Goal: Task Accomplishment & Management: Use online tool/utility

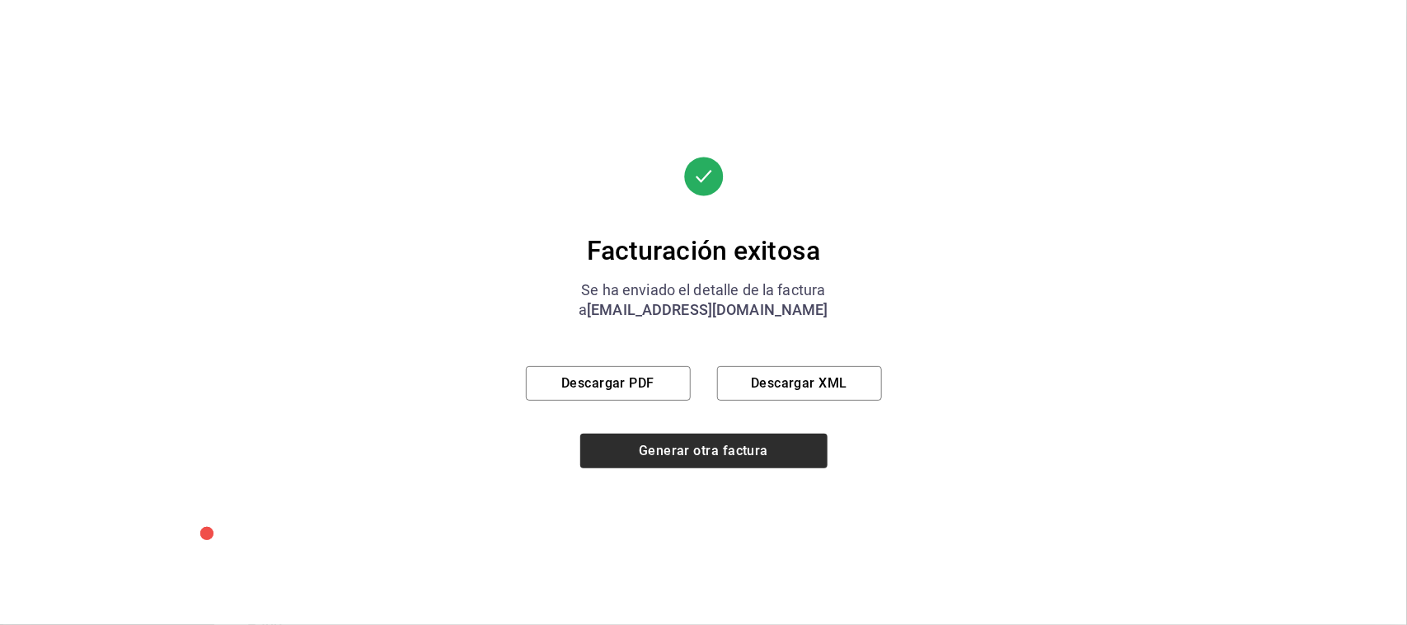
scroll to position [666, 0]
click at [709, 443] on button "Generar otra factura" at bounding box center [703, 451] width 247 height 35
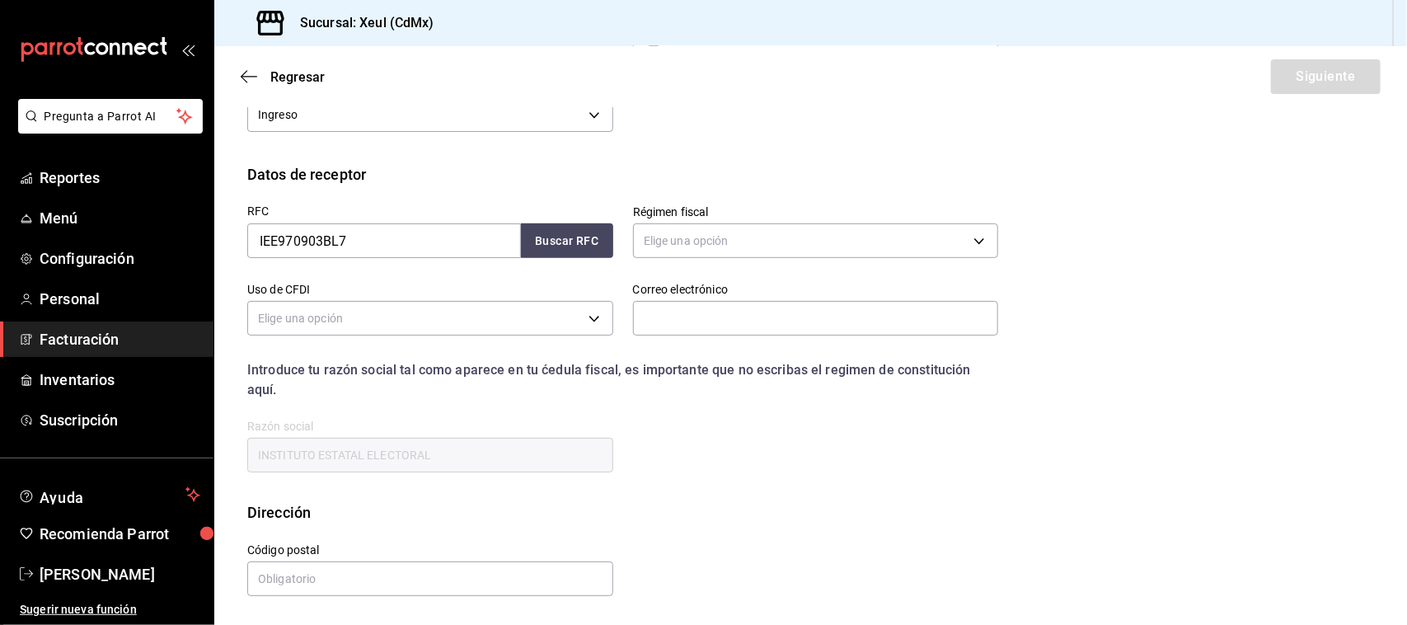
scroll to position [163, 0]
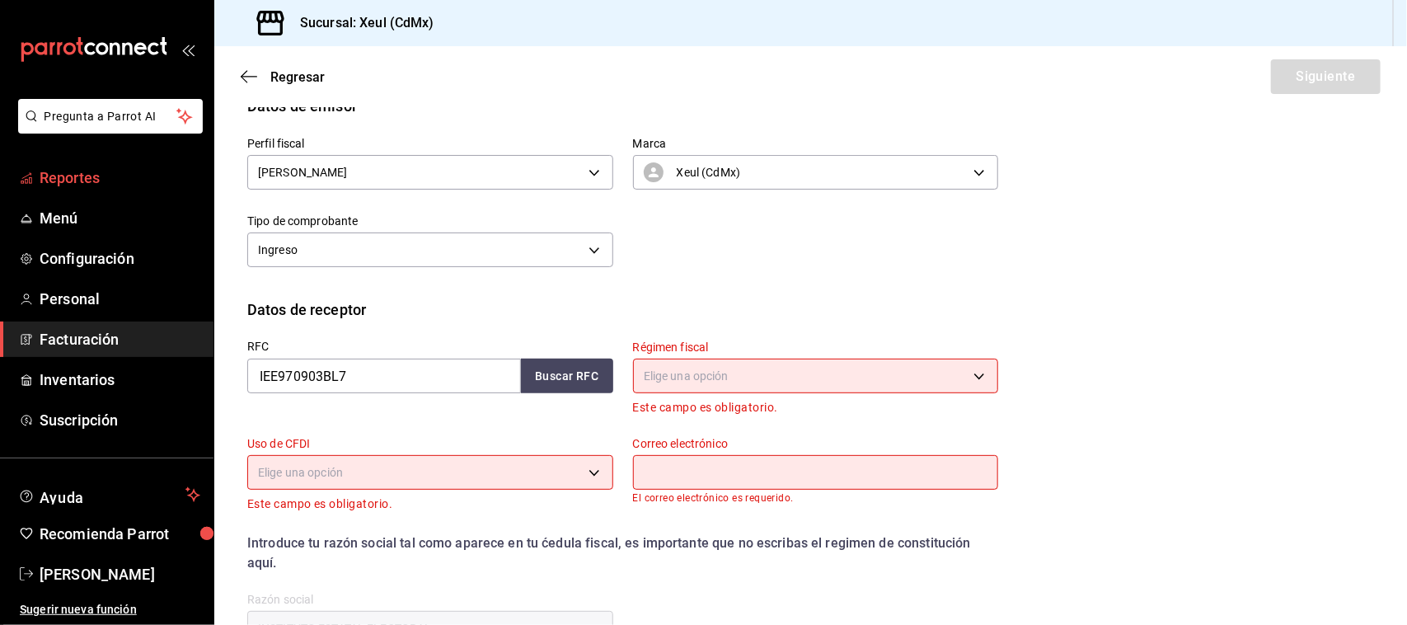
click at [67, 184] on span "Reportes" at bounding box center [120, 178] width 161 height 22
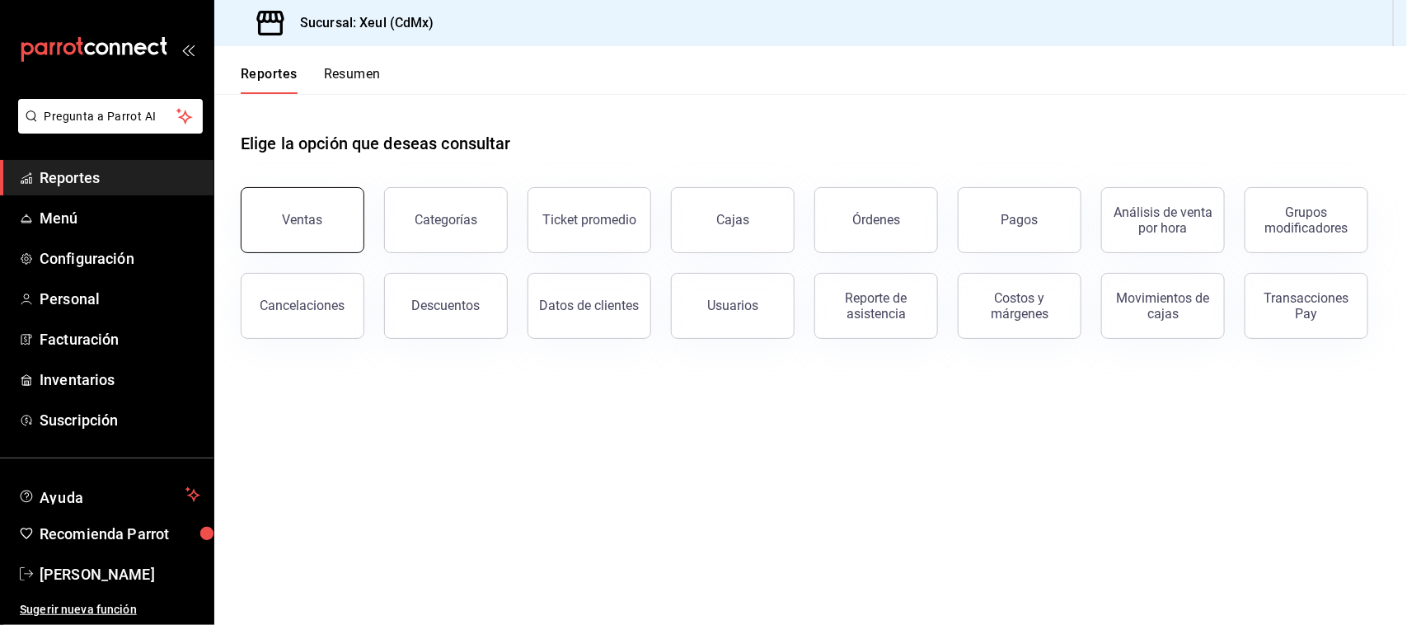
click at [354, 209] on button "Ventas" at bounding box center [303, 220] width 124 height 66
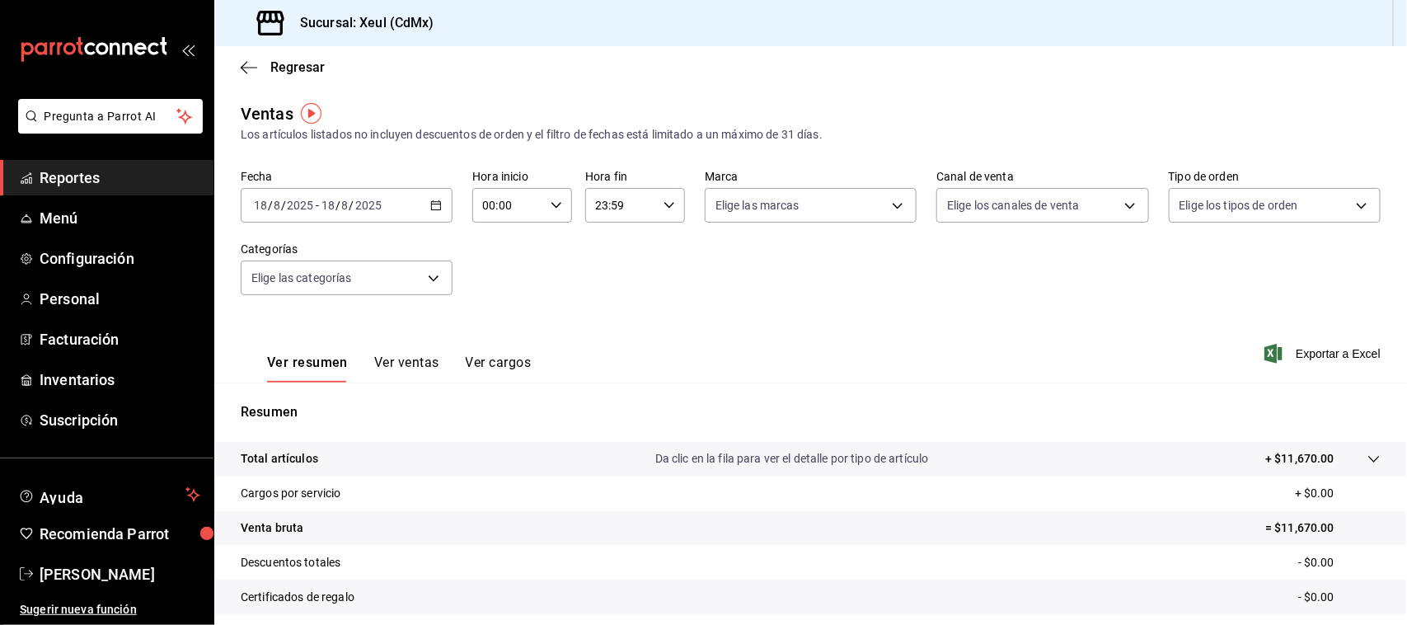
click at [443, 202] on div "[DATE] [DATE] - [DATE] [DATE]" at bounding box center [347, 205] width 212 height 35
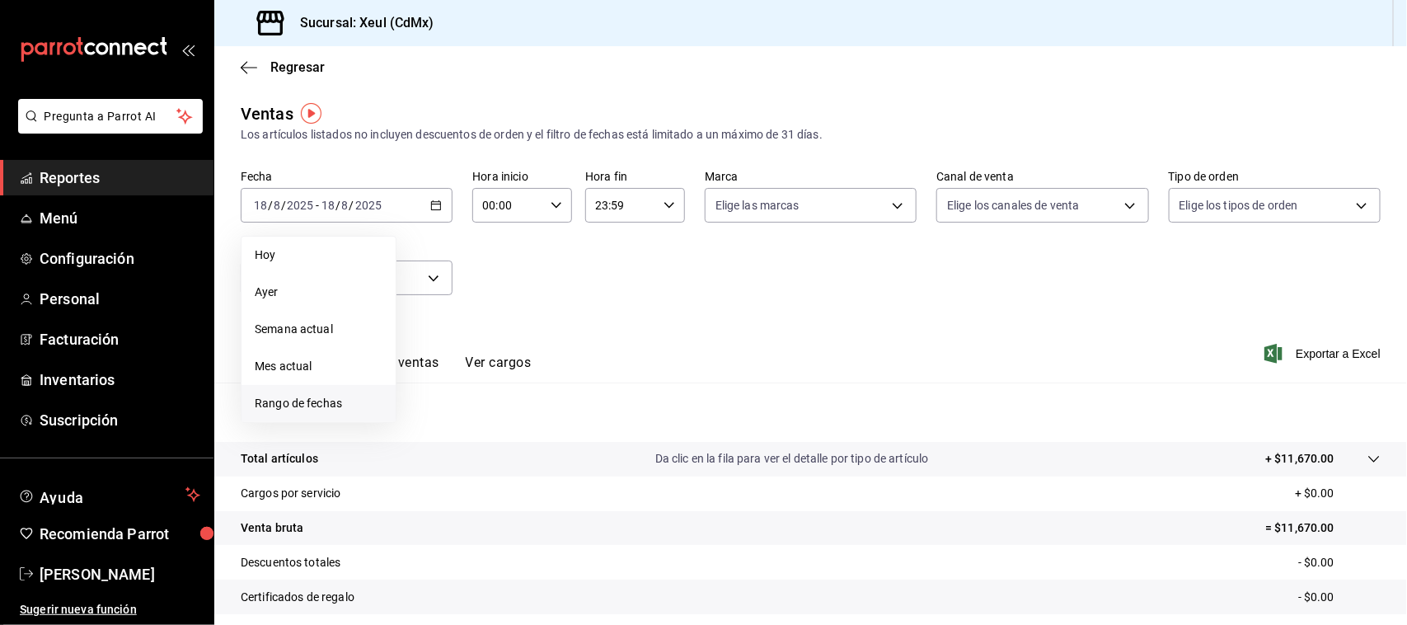
click at [331, 402] on span "Rango de fechas" at bounding box center [319, 403] width 128 height 17
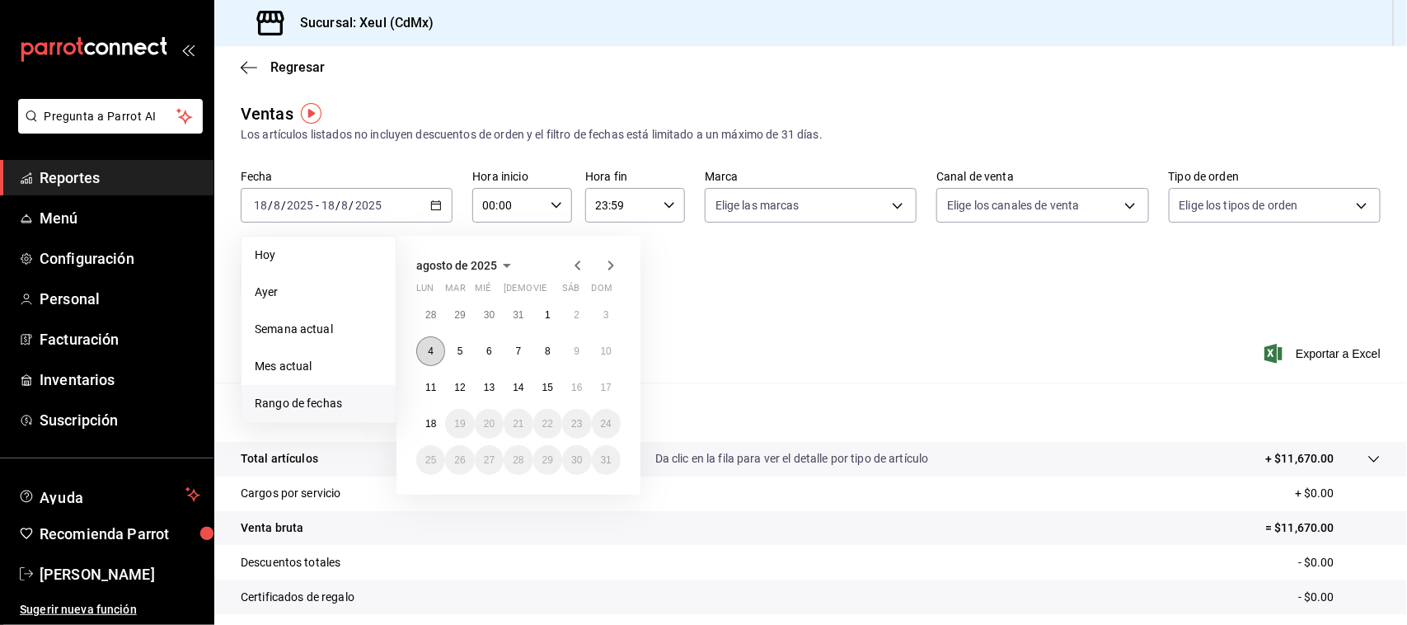
click at [430, 347] on abbr "4" at bounding box center [431, 351] width 6 height 12
click at [606, 345] on abbr "10" at bounding box center [606, 351] width 11 height 12
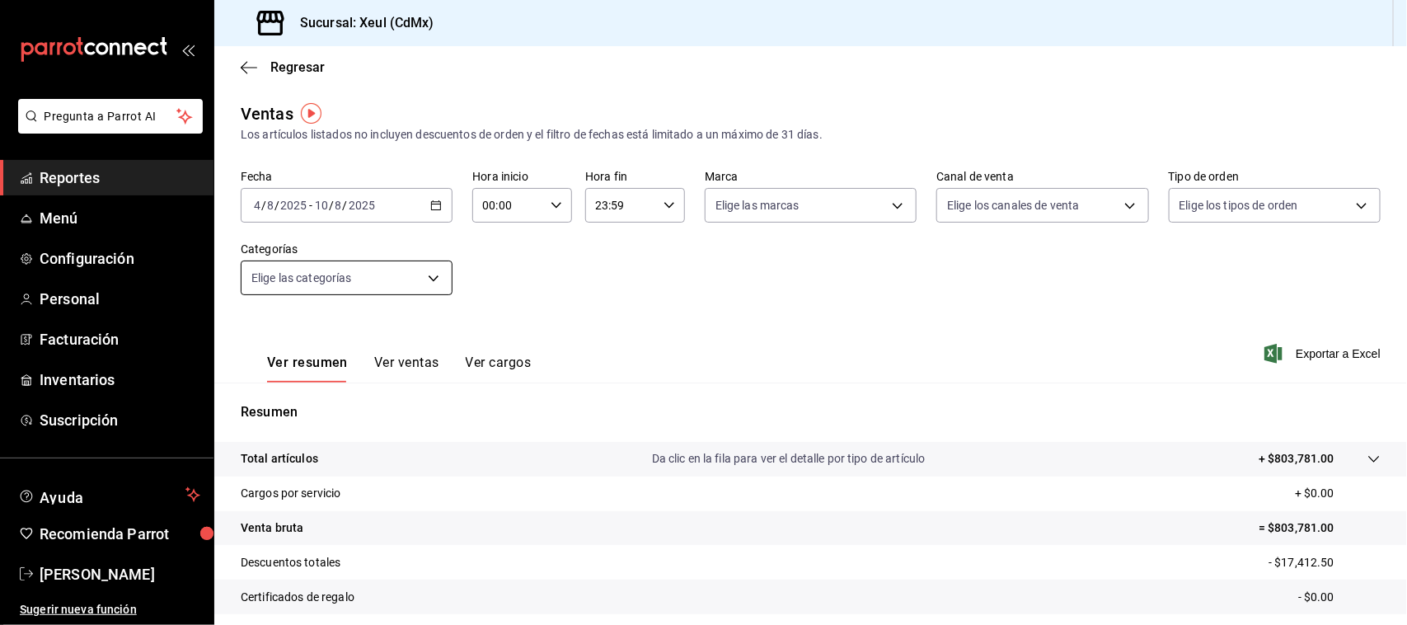
click at [406, 274] on body "Pregunta a Parrot AI Reportes Menú Configuración Personal Facturación Inventari…" at bounding box center [703, 312] width 1407 height 625
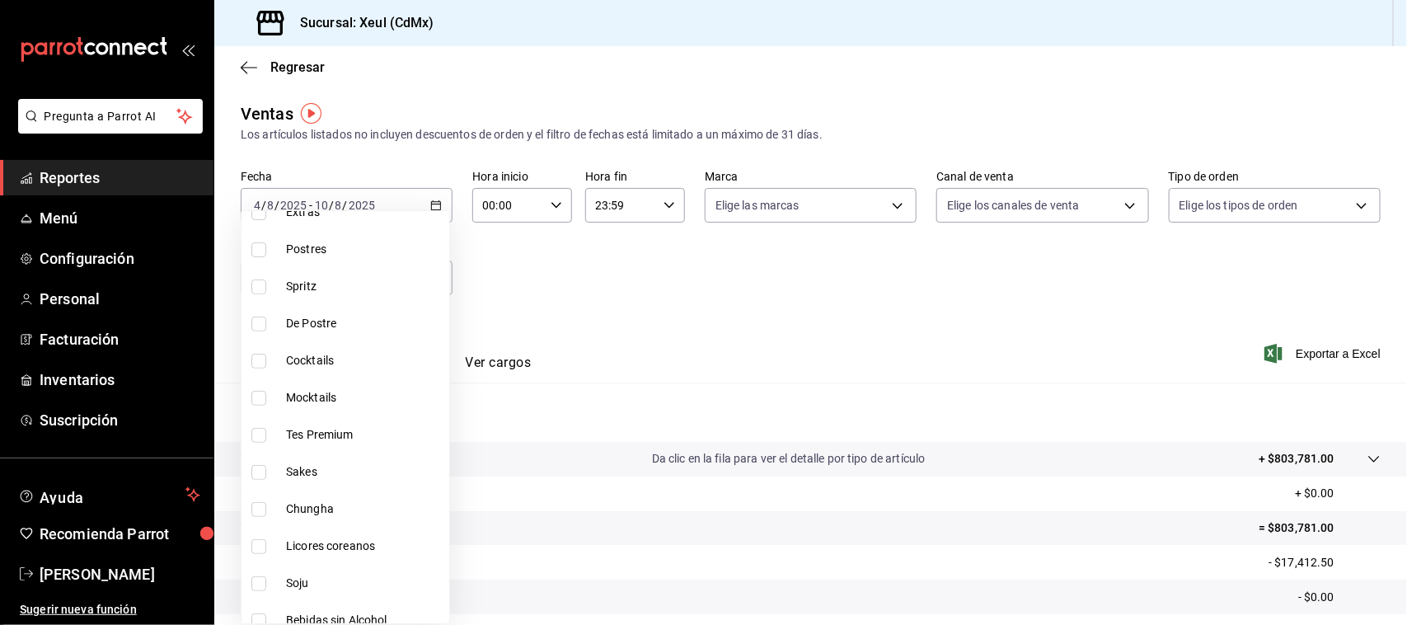
scroll to position [302, 0]
click at [260, 316] on input "checkbox" at bounding box center [258, 319] width 15 height 15
checkbox input "true"
type input "db1ddfcf-0c40-47e0-9d60-e3a29899618d"
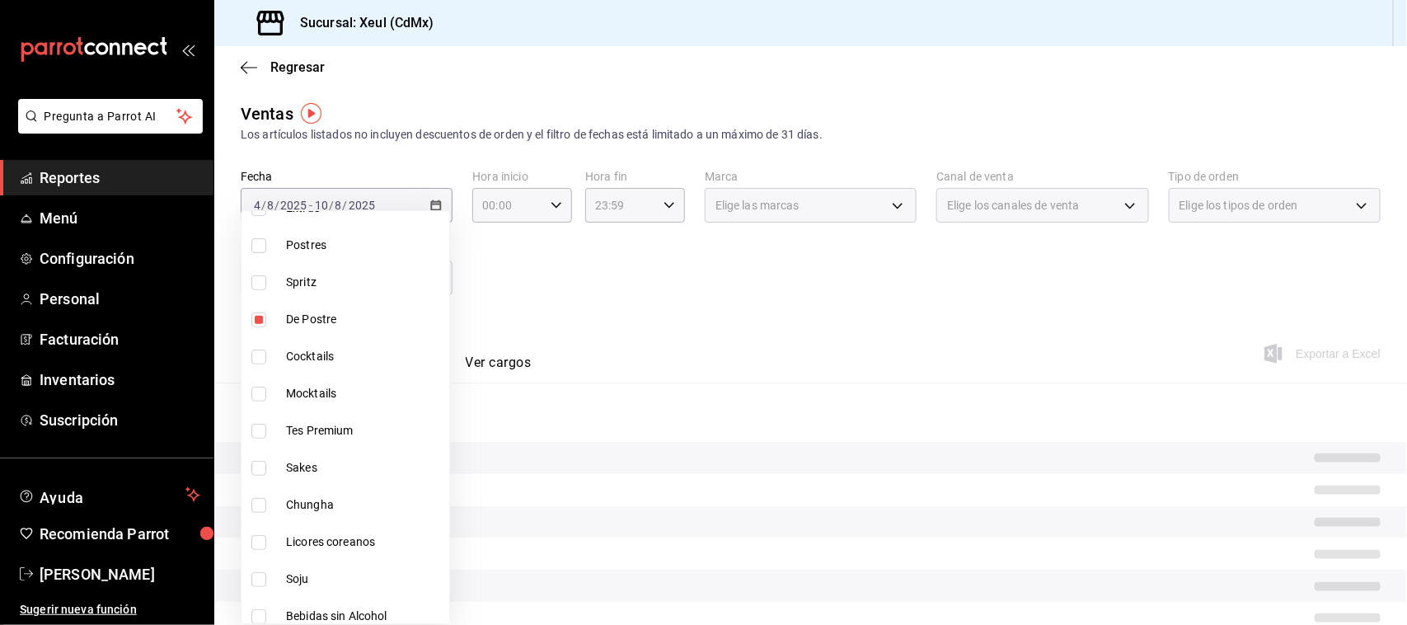
click at [252, 289] on input "checkbox" at bounding box center [258, 282] width 15 height 15
checkbox input "true"
type input "db1ddfcf-0c40-47e0-9d60-e3a29899618d,3d6ae3ad-54f3-4c99-bb55-fc7db963b715"
click at [261, 356] on input "checkbox" at bounding box center [258, 357] width 15 height 15
checkbox input "true"
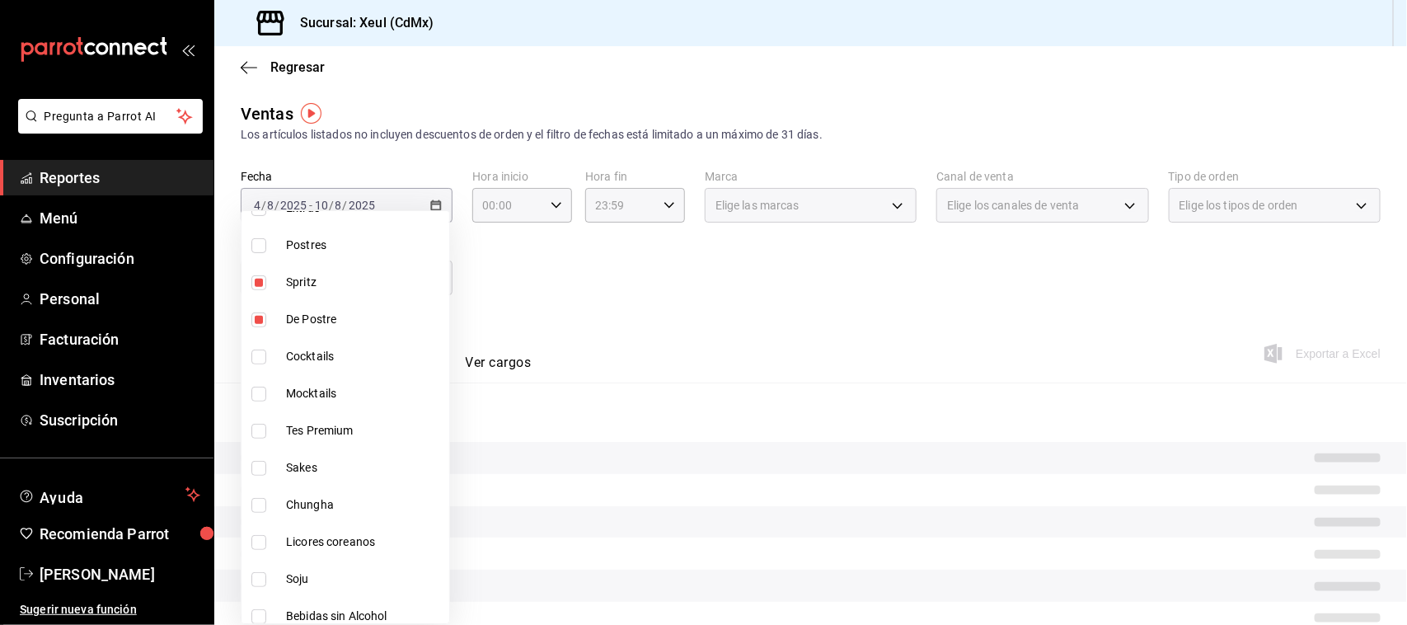
type input "db1ddfcf-0c40-47e0-9d60-e3a29899618d,3d6ae3ad-54f3-4c99-bb55-fc7db963b715,bf4fd…"
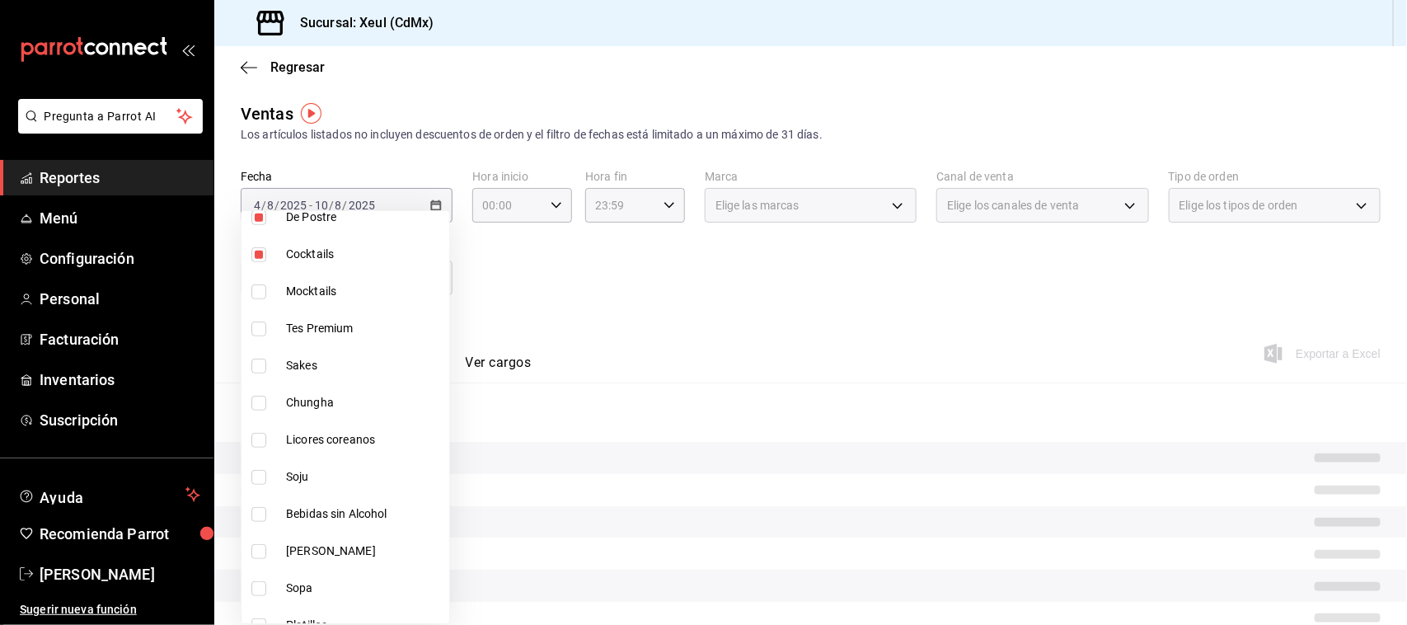
scroll to position [412, 0]
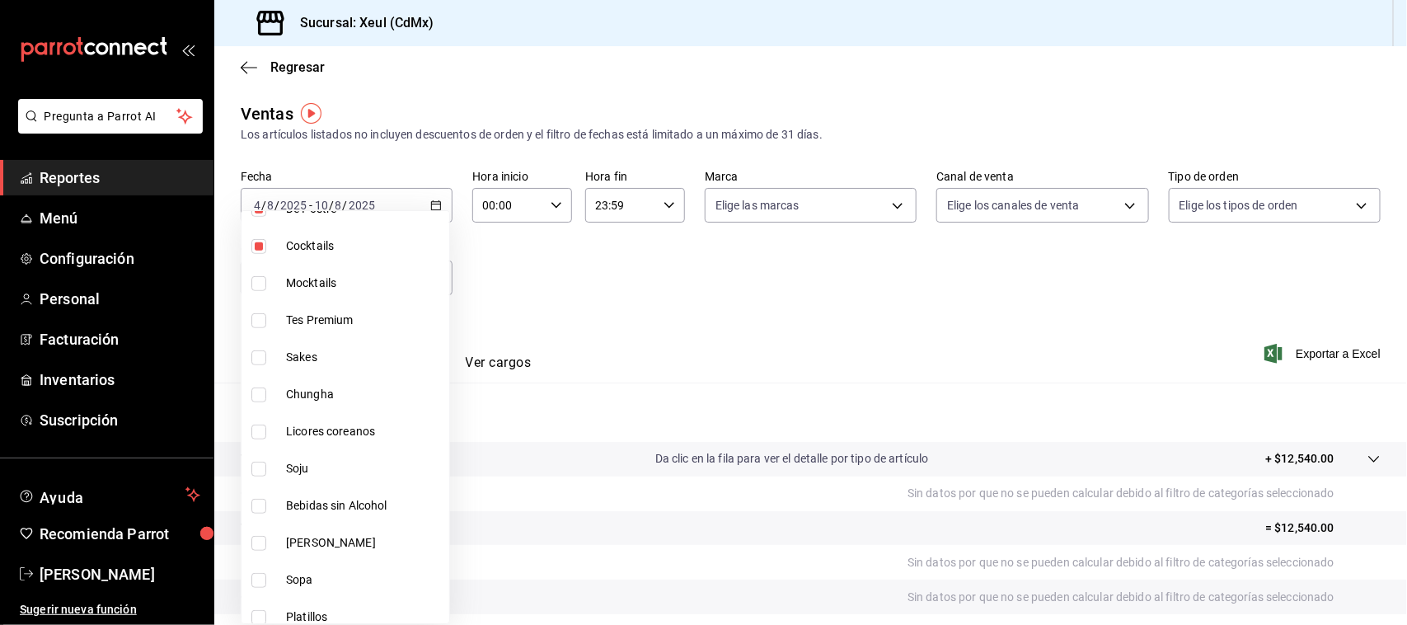
click at [257, 322] on input "checkbox" at bounding box center [258, 320] width 15 height 15
checkbox input "true"
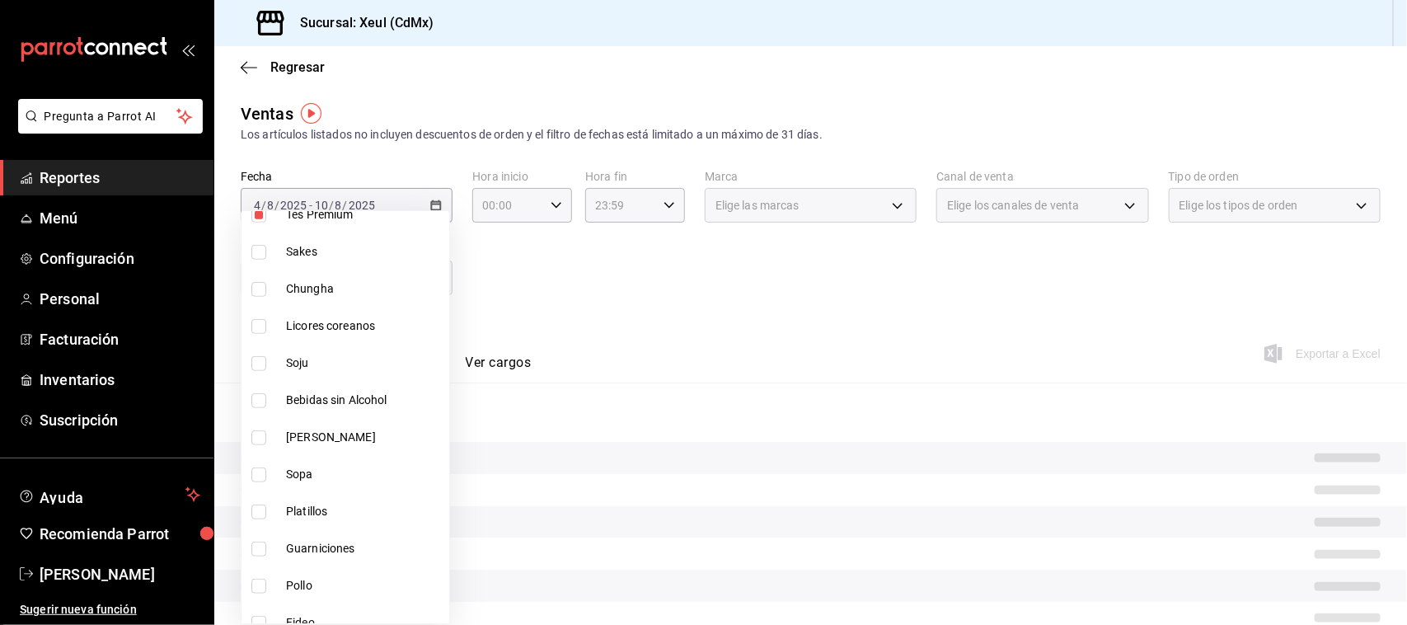
scroll to position [528, 0]
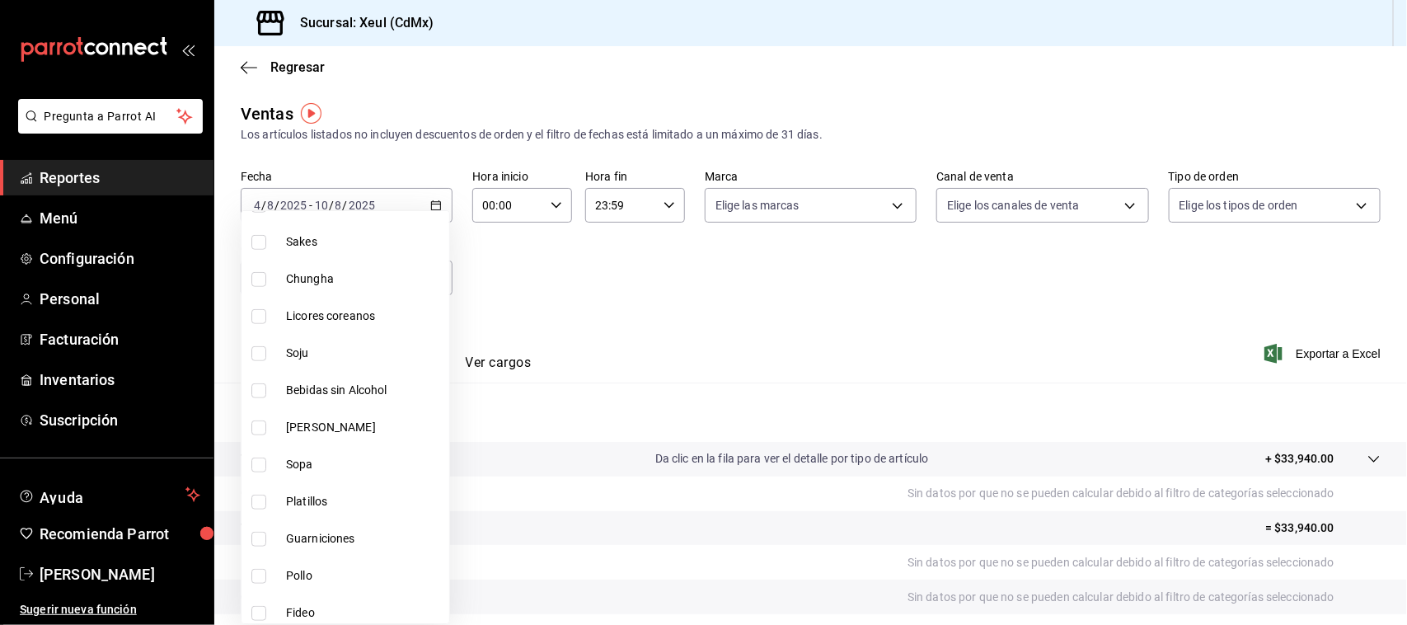
click at [261, 250] on li "Sakes" at bounding box center [346, 241] width 208 height 37
type input "db1ddfcf-0c40-47e0-9d60-e3a29899618d,3d6ae3ad-54f3-4c99-bb55-fc7db963b715,bf4fd…"
checkbox input "true"
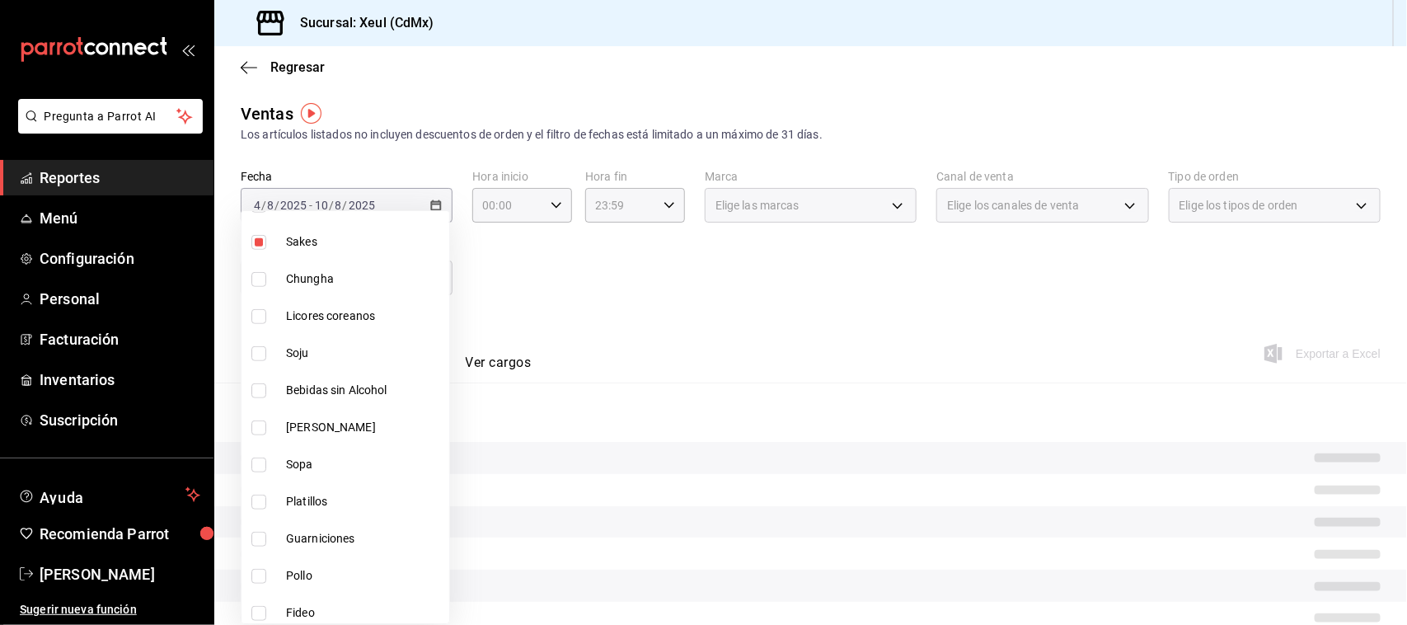
click at [261, 289] on li "Chungha" at bounding box center [346, 279] width 208 height 37
type input "db1ddfcf-0c40-47e0-9d60-e3a29899618d,3d6ae3ad-54f3-4c99-bb55-fc7db963b715,bf4fd…"
checkbox input "true"
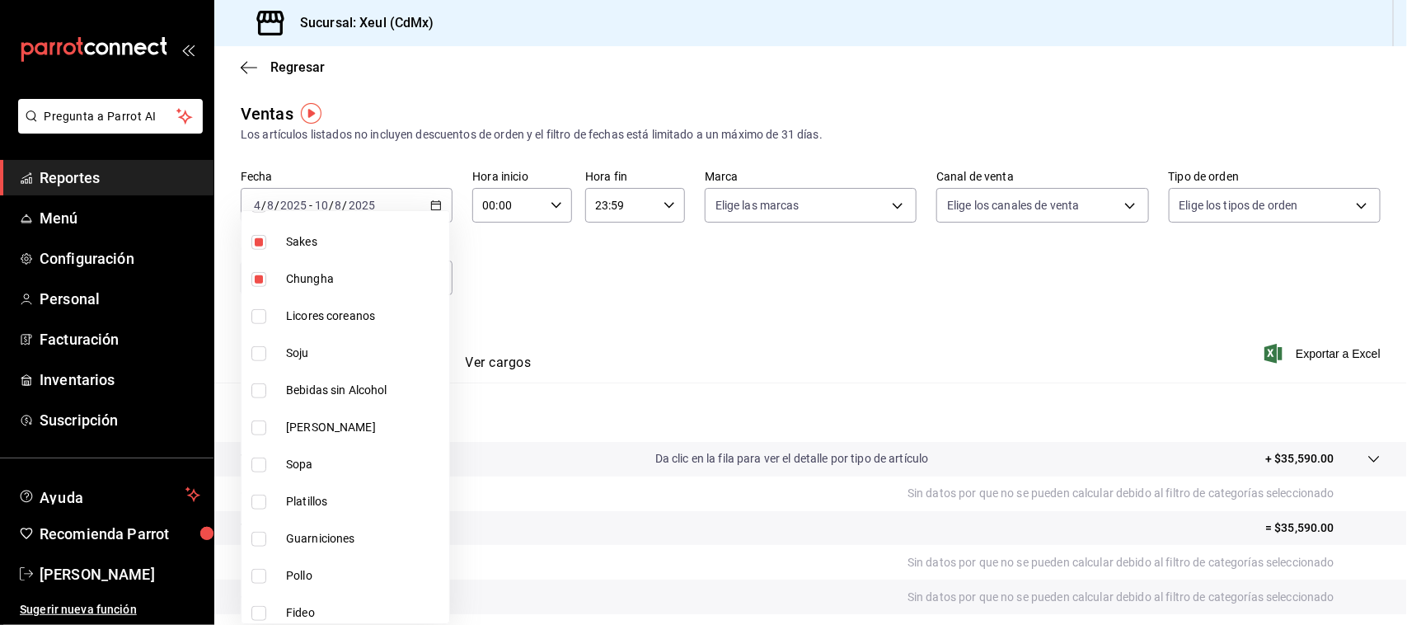
click at [264, 322] on input "checkbox" at bounding box center [258, 316] width 15 height 15
checkbox input "true"
type input "db1ddfcf-0c40-47e0-9d60-e3a29899618d,3d6ae3ad-54f3-4c99-bb55-fc7db963b715,bf4fd…"
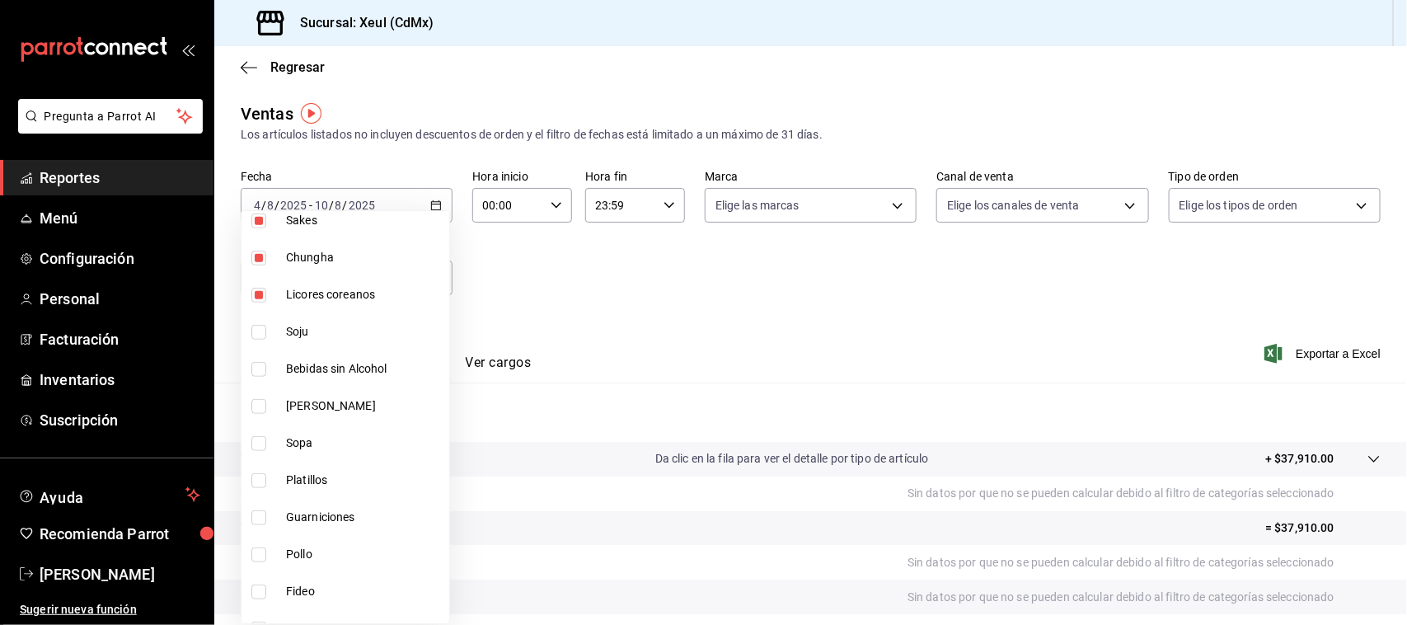
scroll to position [580, 0]
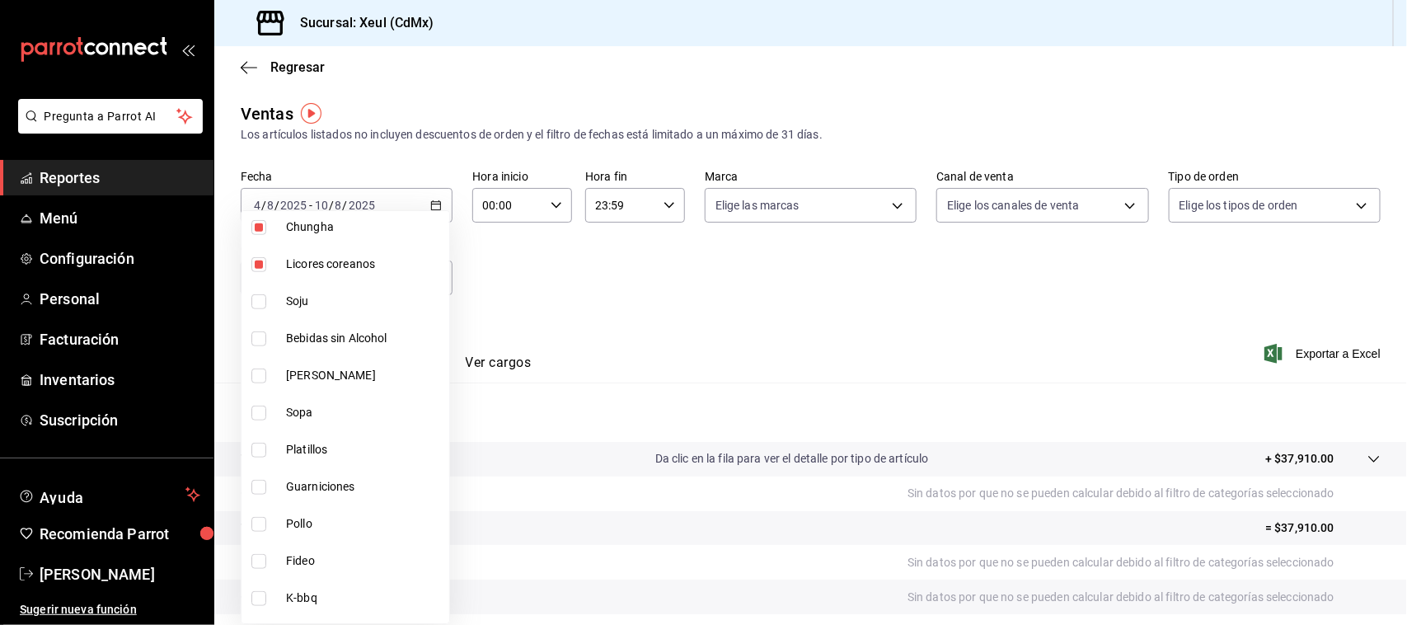
click at [260, 297] on input "checkbox" at bounding box center [258, 301] width 15 height 15
checkbox input "true"
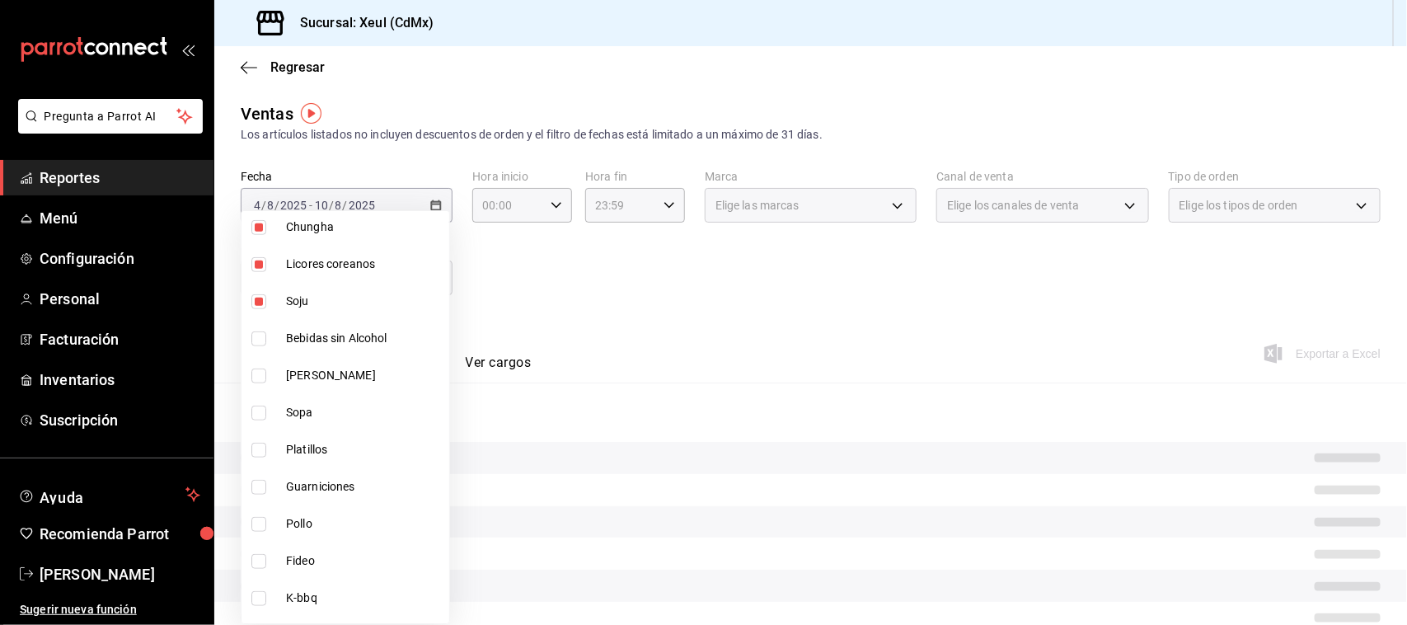
click at [261, 347] on li "Bebidas sin Alcohol" at bounding box center [346, 338] width 208 height 37
type input "db1ddfcf-0c40-47e0-9d60-e3a29899618d,3d6ae3ad-54f3-4c99-bb55-fc7db963b715,bf4fd…"
checkbox input "true"
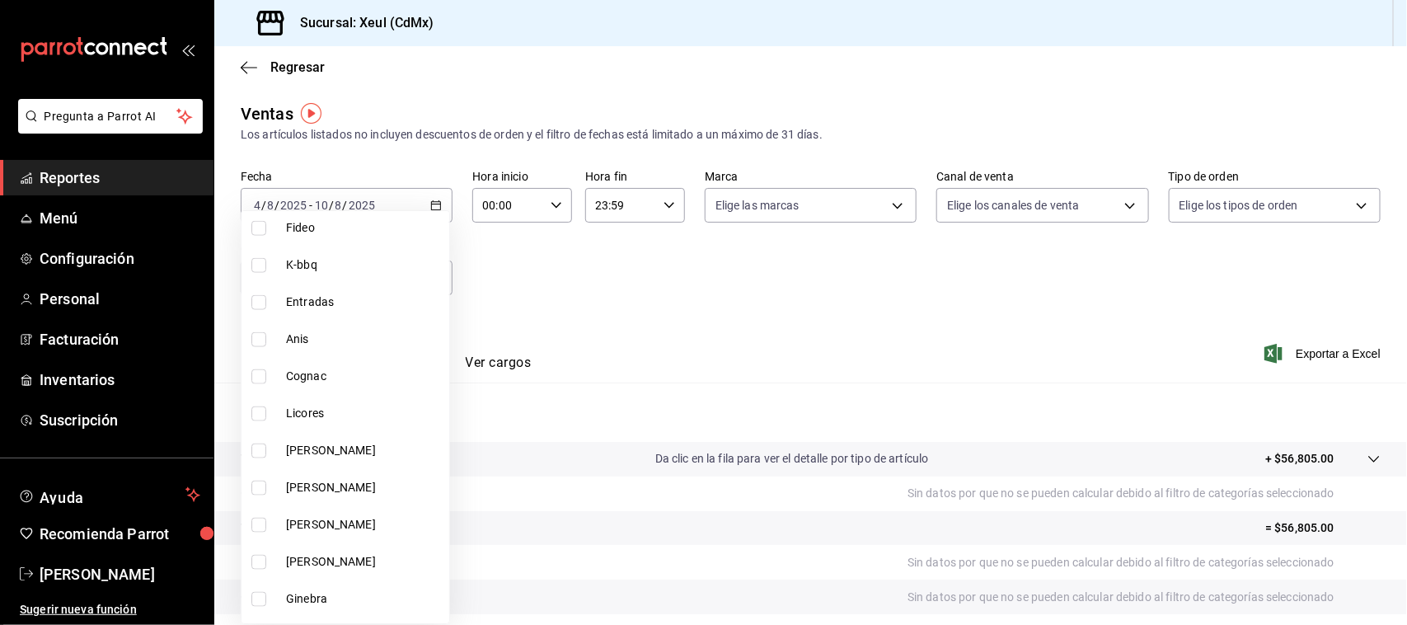
scroll to position [904, 0]
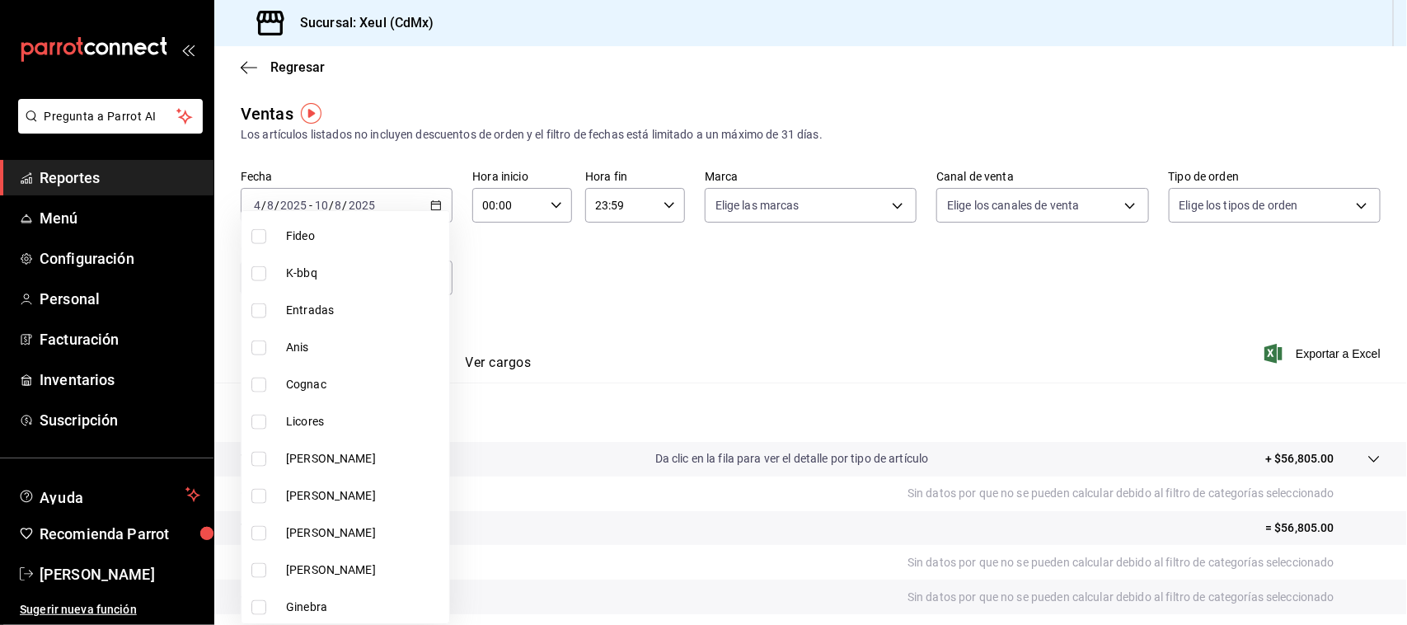
click at [256, 348] on input "checkbox" at bounding box center [258, 347] width 15 height 15
checkbox input "true"
type input "db1ddfcf-0c40-47e0-9d60-e3a29899618d,3d6ae3ad-54f3-4c99-bb55-fc7db963b715,bf4fd…"
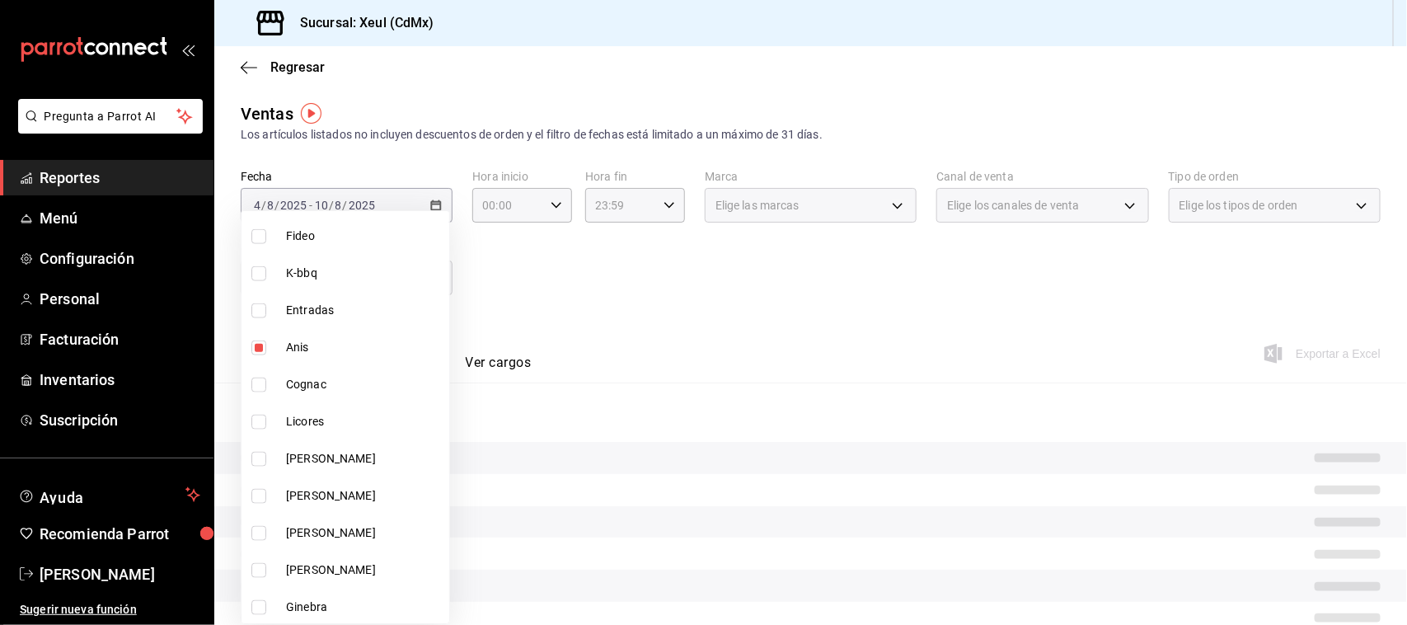
click at [262, 378] on input "checkbox" at bounding box center [258, 385] width 15 height 15
checkbox input "true"
type input "db1ddfcf-0c40-47e0-9d60-e3a29899618d,3d6ae3ad-54f3-4c99-bb55-fc7db963b715,bf4fd…"
click at [262, 416] on input "checkbox" at bounding box center [258, 422] width 15 height 15
checkbox input "true"
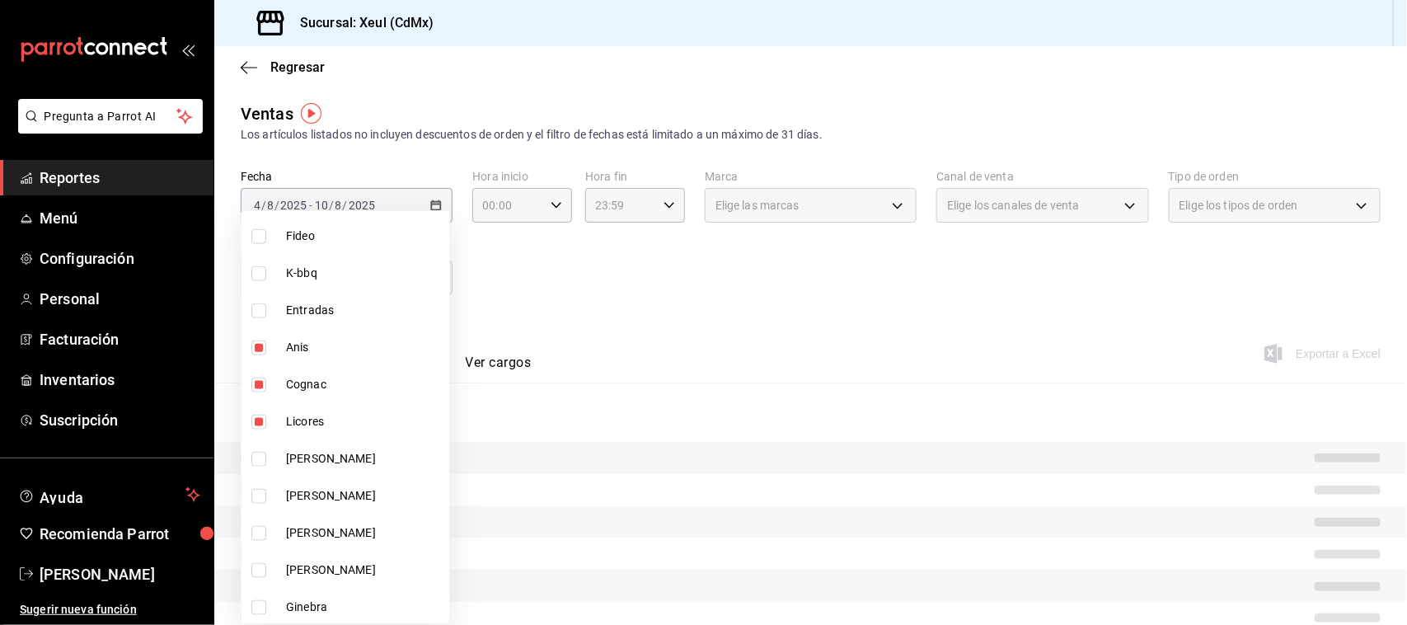
click at [264, 520] on li "[PERSON_NAME]" at bounding box center [346, 532] width 208 height 37
type input "db1ddfcf-0c40-47e0-9d60-e3a29899618d,3d6ae3ad-54f3-4c99-bb55-fc7db963b715,bf4fd…"
checkbox input "true"
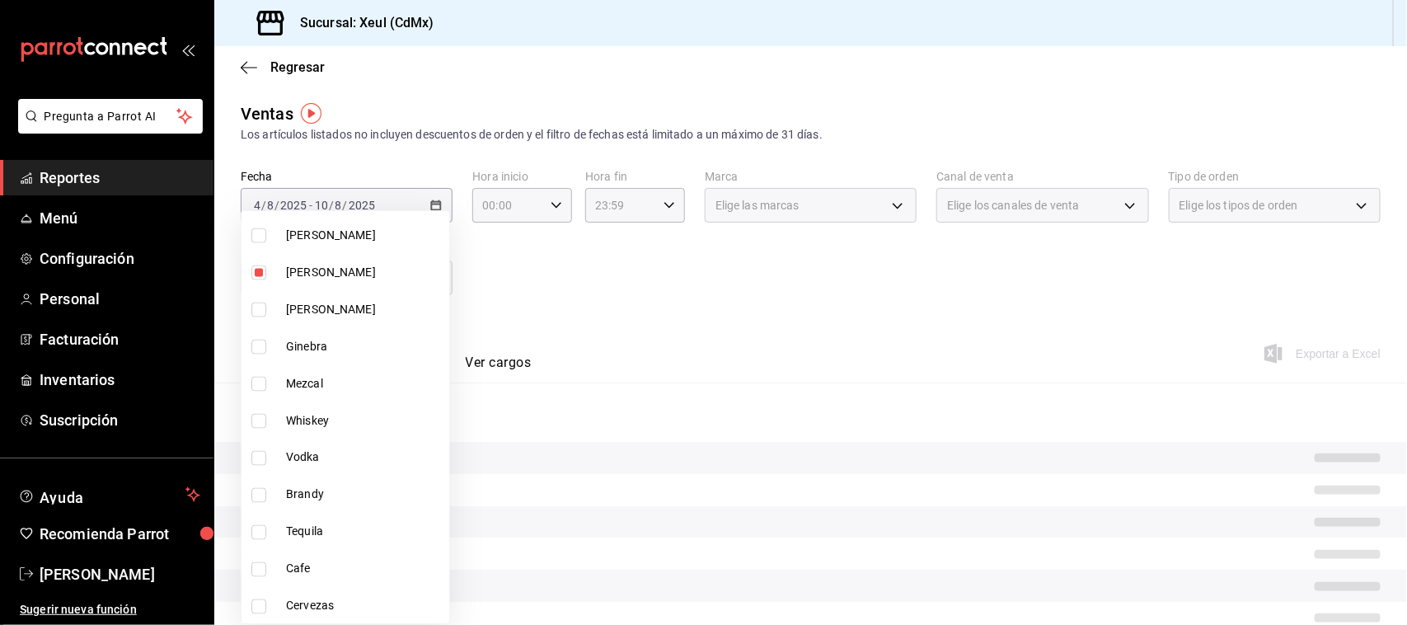
scroll to position [1201, 0]
click at [265, 310] on input "checkbox" at bounding box center [258, 310] width 15 height 15
checkbox input "true"
type input "db1ddfcf-0c40-47e0-9d60-e3a29899618d,3d6ae3ad-54f3-4c99-bb55-fc7db963b715,bf4fd…"
click at [260, 344] on input "checkbox" at bounding box center [258, 347] width 15 height 15
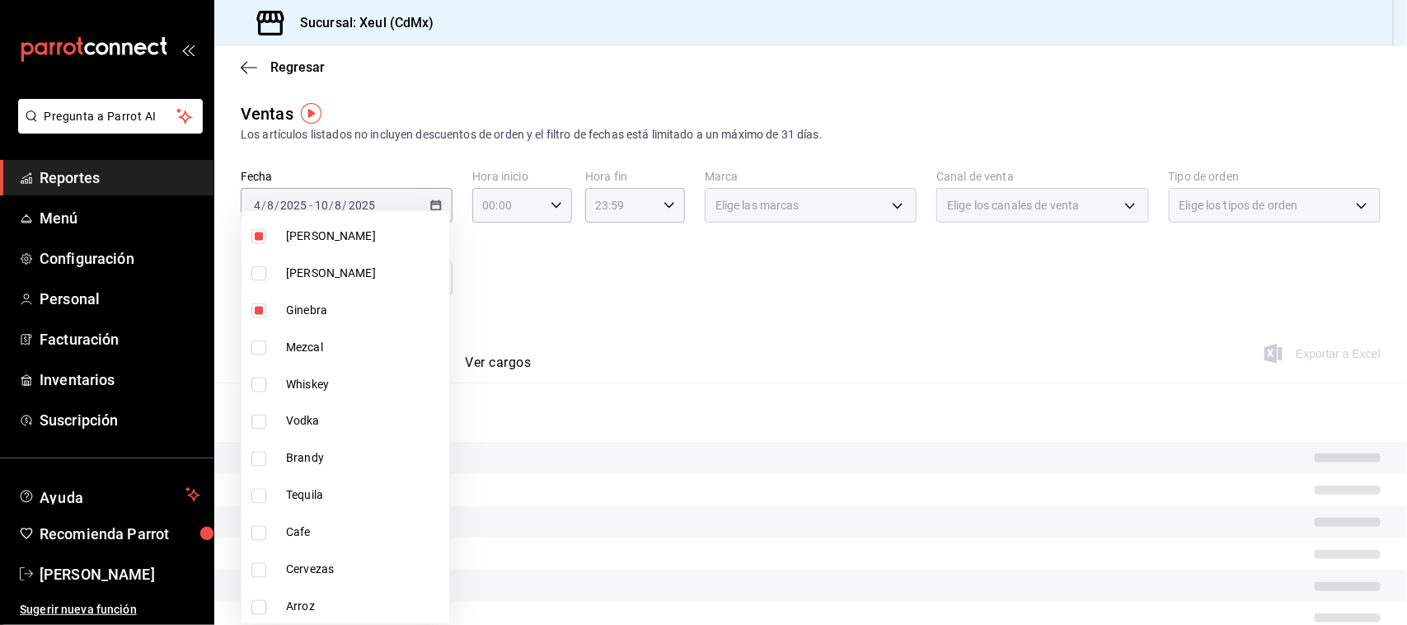
checkbox input "true"
type input "db1ddfcf-0c40-47e0-9d60-e3a29899618d,3d6ae3ad-54f3-4c99-bb55-fc7db963b715,bf4fd…"
click at [260, 379] on input "checkbox" at bounding box center [258, 385] width 15 height 15
checkbox input "true"
type input "db1ddfcf-0c40-47e0-9d60-e3a29899618d,3d6ae3ad-54f3-4c99-bb55-fc7db963b715,bf4fd…"
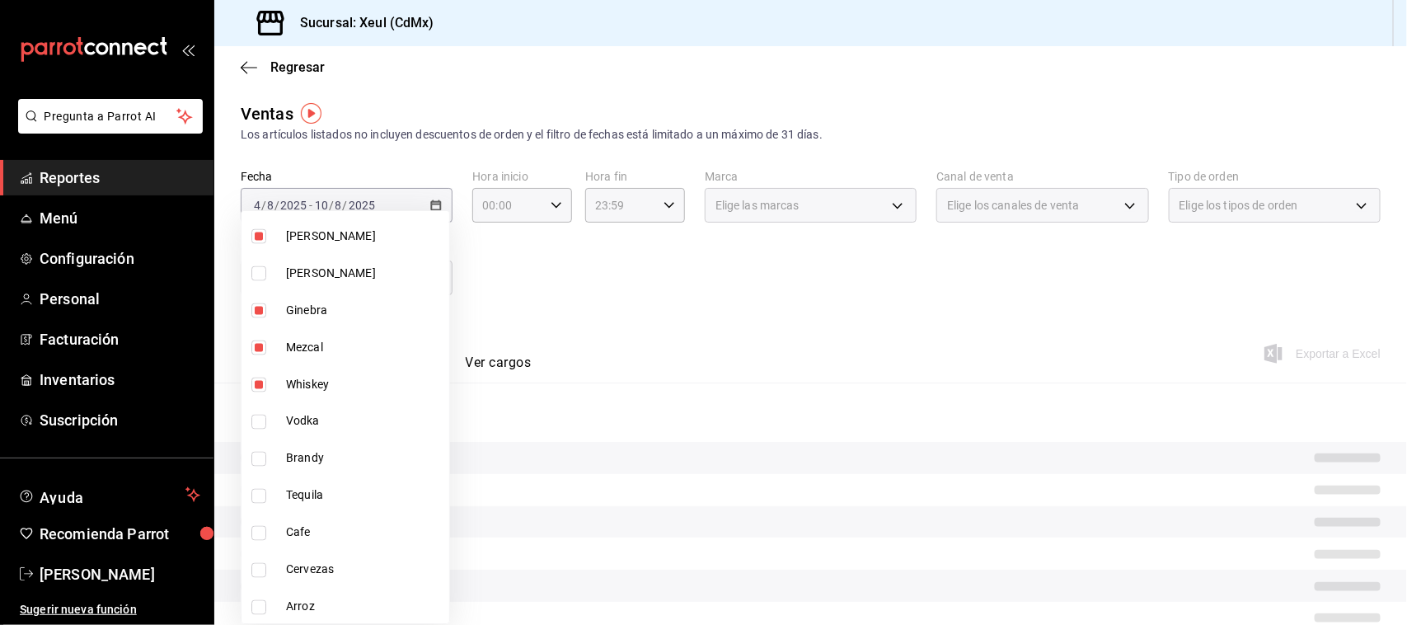
click at [265, 415] on input "checkbox" at bounding box center [258, 422] width 15 height 15
checkbox input "true"
type input "db1ddfcf-0c40-47e0-9d60-e3a29899618d,3d6ae3ad-54f3-4c99-bb55-fc7db963b715,bf4fd…"
click at [257, 452] on input "checkbox" at bounding box center [258, 459] width 15 height 15
checkbox input "true"
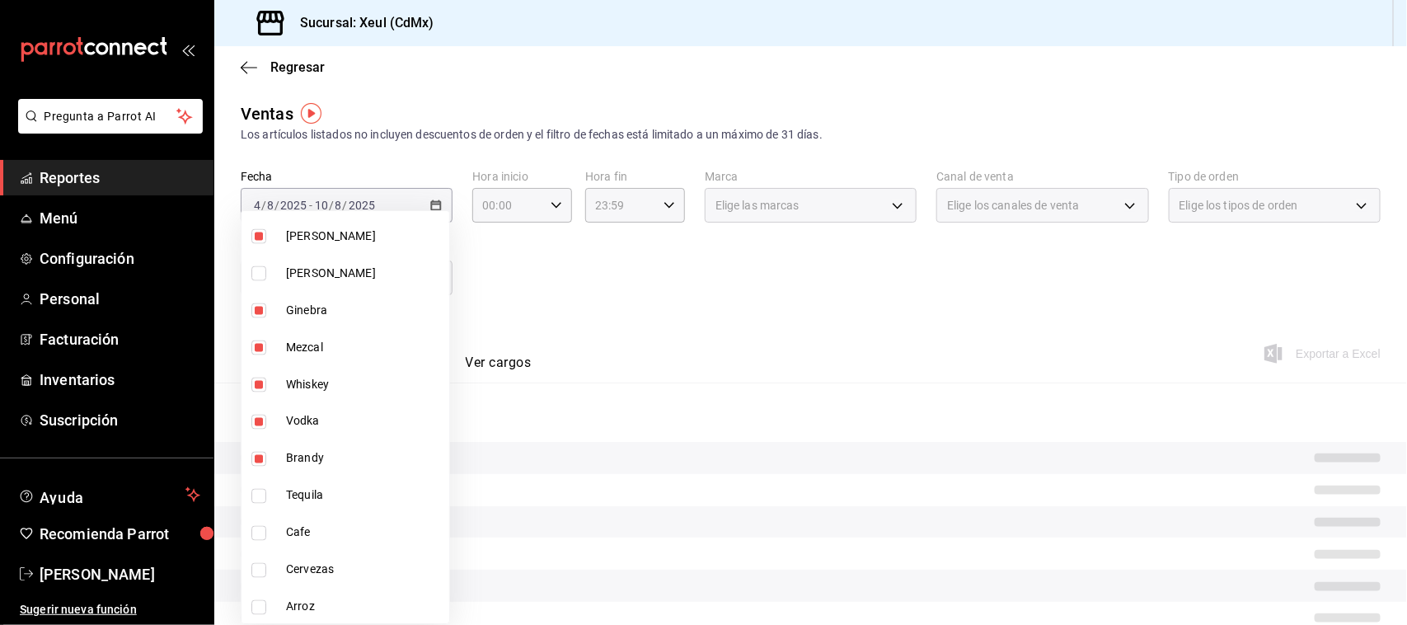
type input "db1ddfcf-0c40-47e0-9d60-e3a29899618d,3d6ae3ad-54f3-4c99-bb55-fc7db963b715,bf4fd…"
drag, startPoint x: 257, startPoint y: 451, endPoint x: 261, endPoint y: 487, distance: 36.5
click at [261, 489] on input "checkbox" at bounding box center [258, 496] width 15 height 15
checkbox input "true"
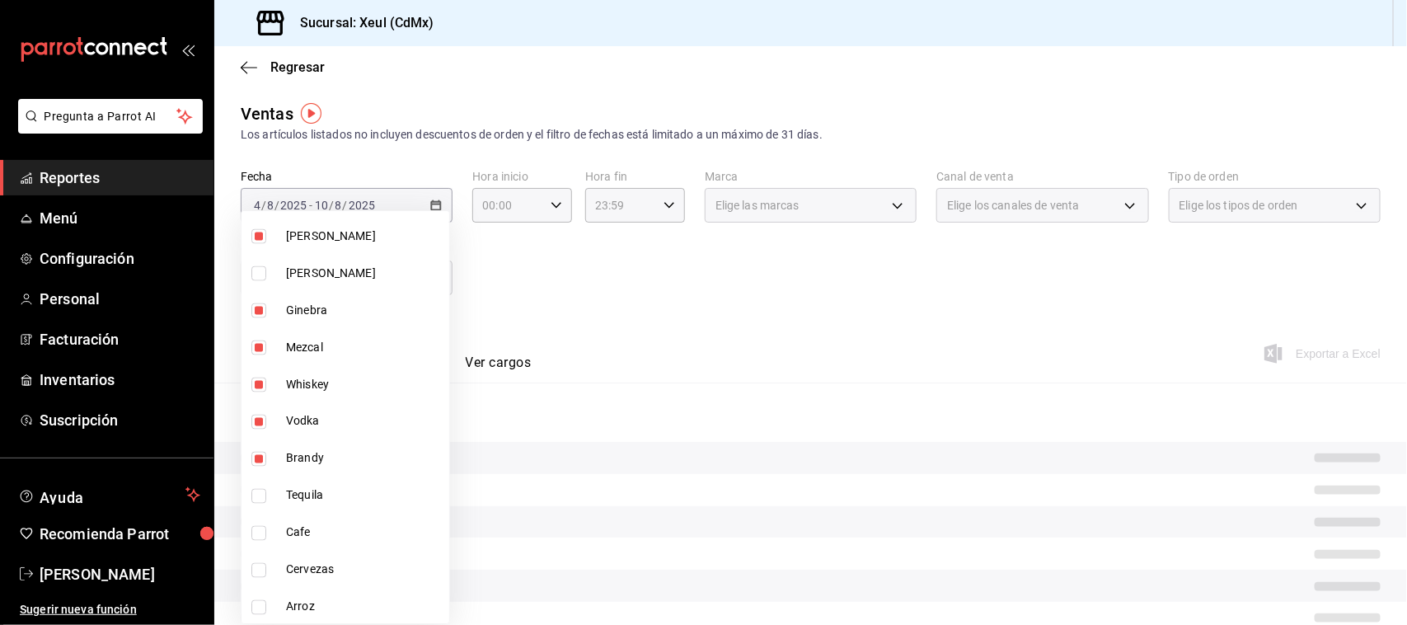
type input "db1ddfcf-0c40-47e0-9d60-e3a29899618d,3d6ae3ad-54f3-4c99-bb55-fc7db963b715,bf4fd…"
click at [261, 566] on input "checkbox" at bounding box center [258, 570] width 15 height 15
checkbox input "true"
type input "db1ddfcf-0c40-47e0-9d60-e3a29899618d,3d6ae3ad-54f3-4c99-bb55-fc7db963b715,bf4fd…"
click at [262, 532] on input "checkbox" at bounding box center [258, 533] width 15 height 15
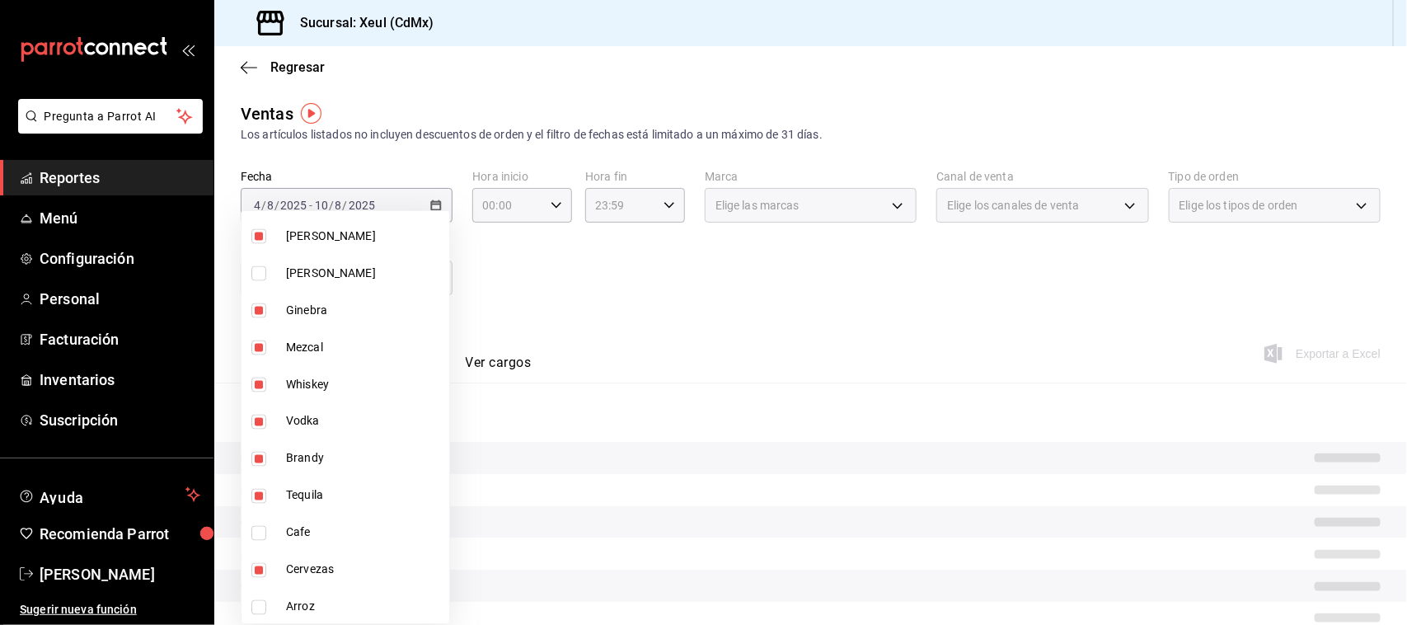
checkbox input "true"
type input "db1ddfcf-0c40-47e0-9d60-e3a29899618d,3d6ae3ad-54f3-4c99-bb55-fc7db963b715,bf4fd…"
click at [768, 305] on div at bounding box center [703, 312] width 1407 height 625
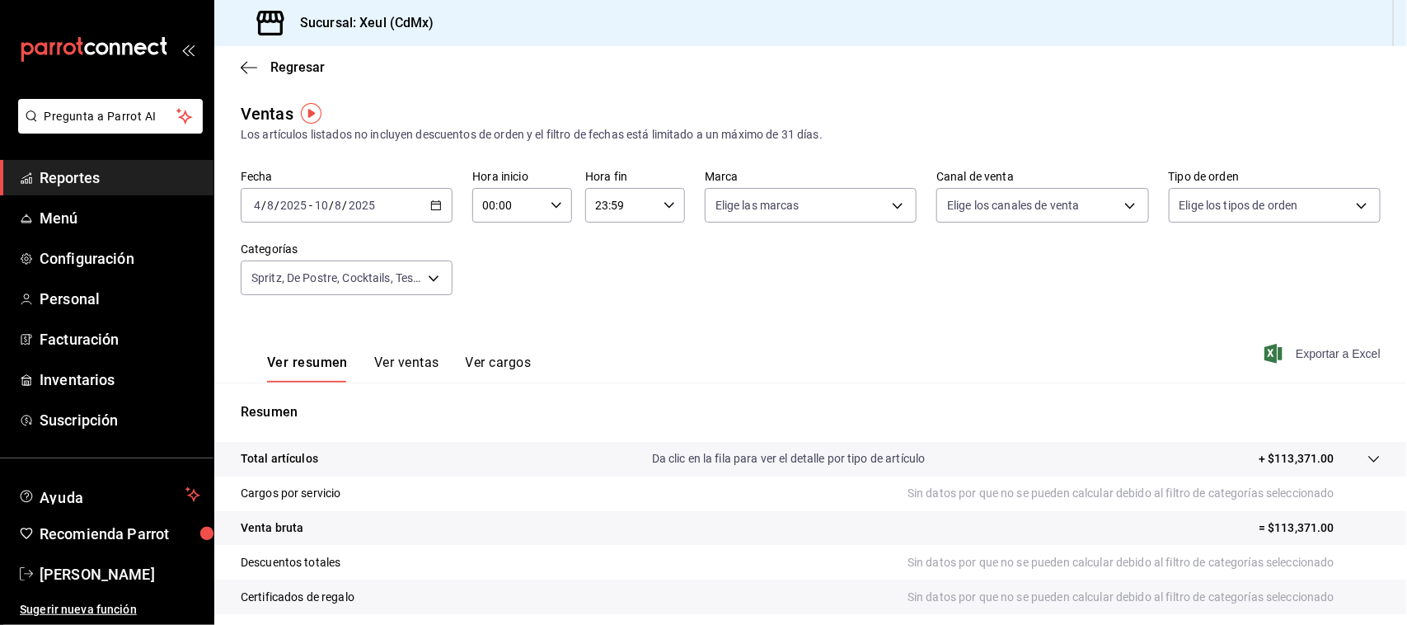
click at [1301, 361] on span "Exportar a Excel" at bounding box center [1324, 354] width 113 height 20
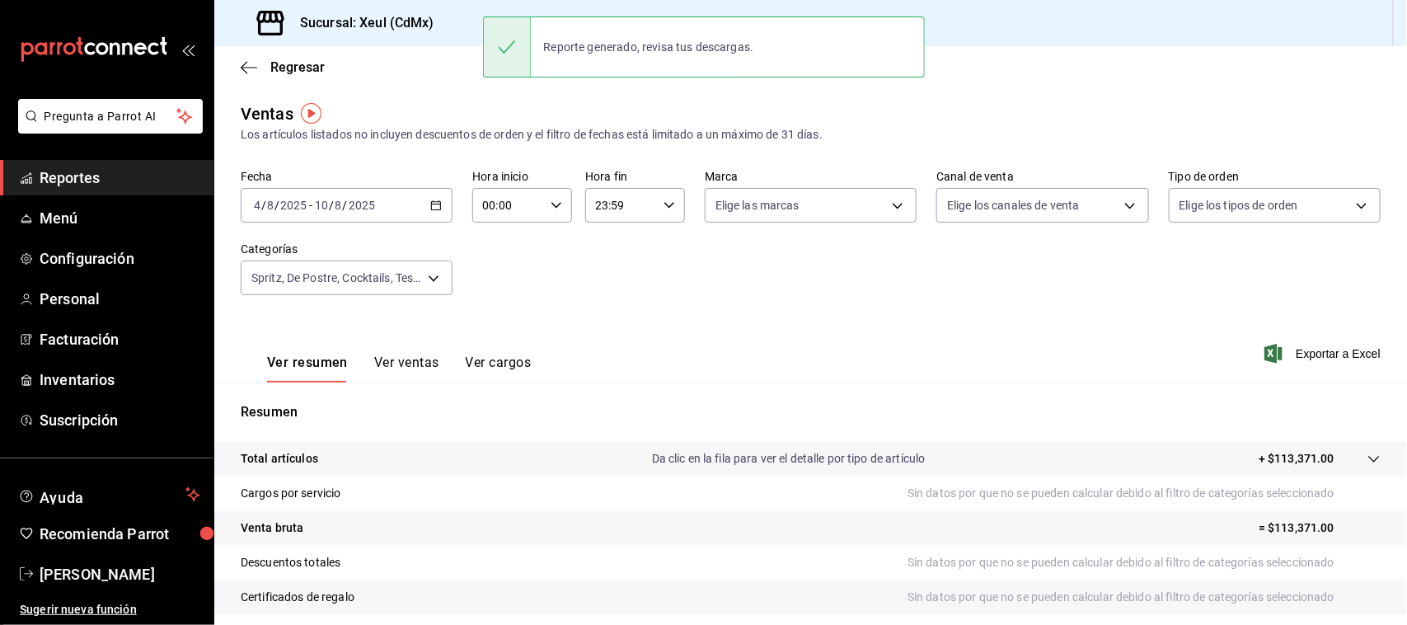
click at [435, 209] on \(Stroke\) "button" at bounding box center [436, 205] width 10 height 9
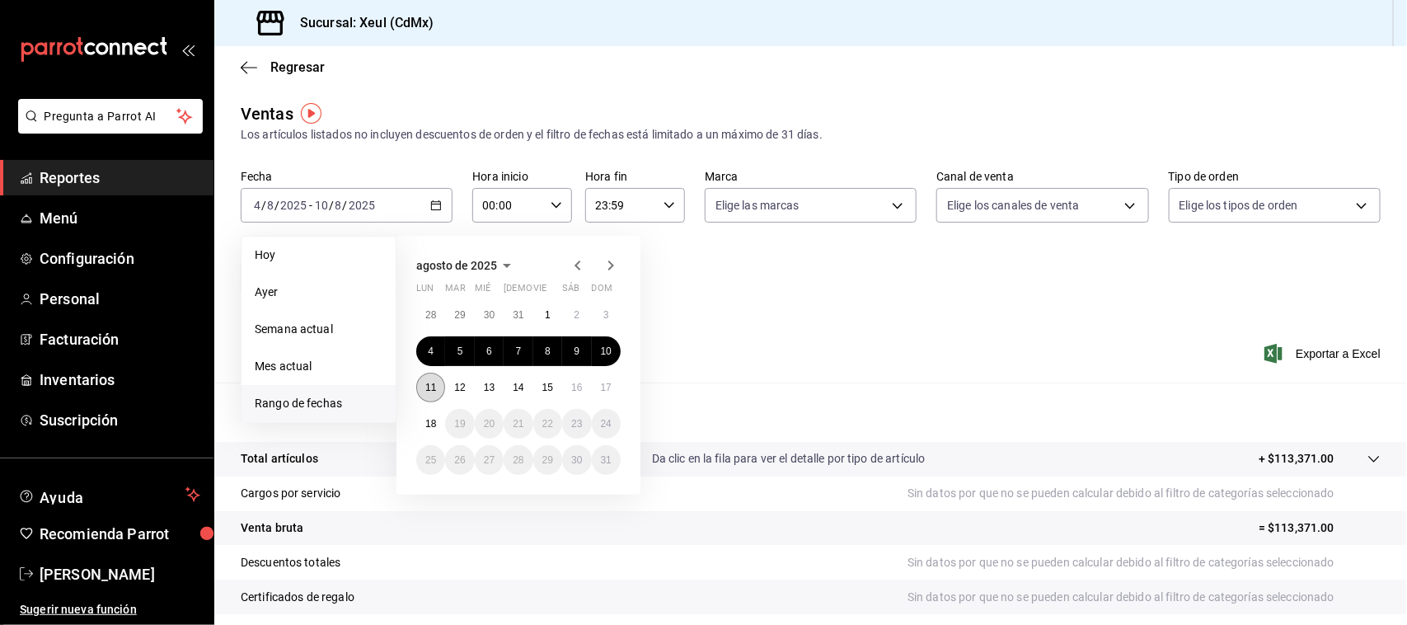
click at [425, 400] on button "11" at bounding box center [430, 388] width 29 height 30
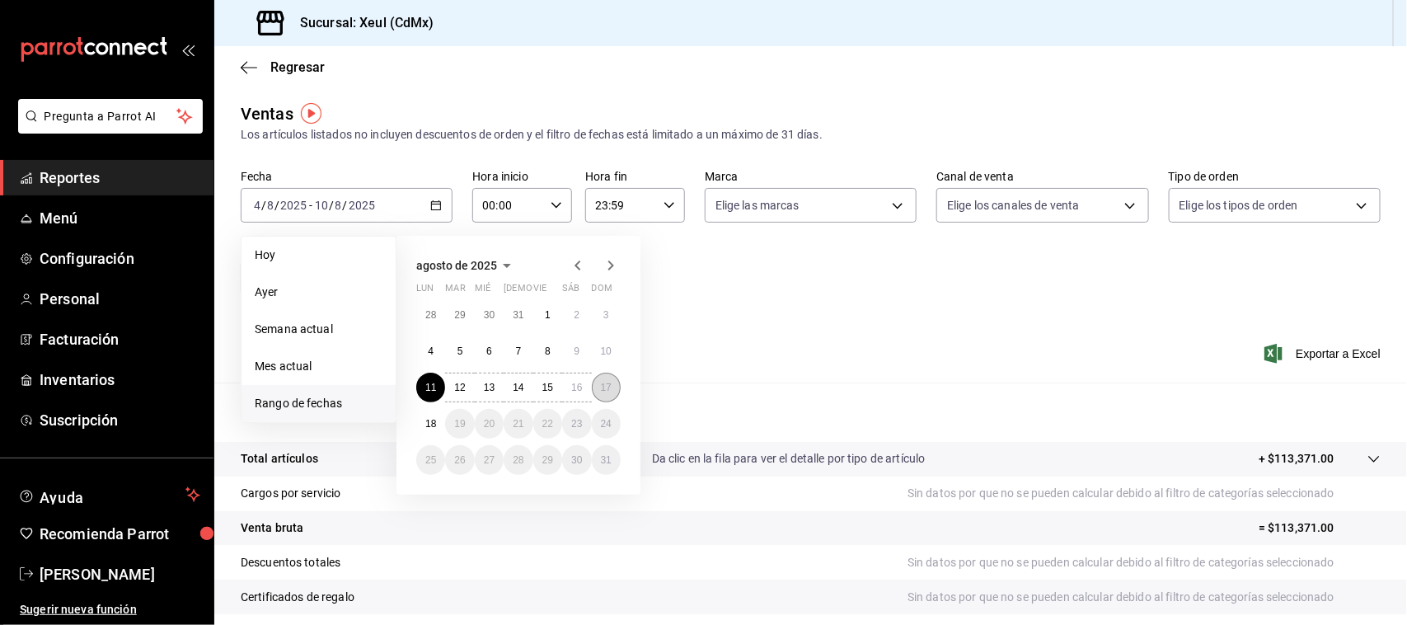
click at [612, 387] on abbr "17" at bounding box center [606, 388] width 11 height 12
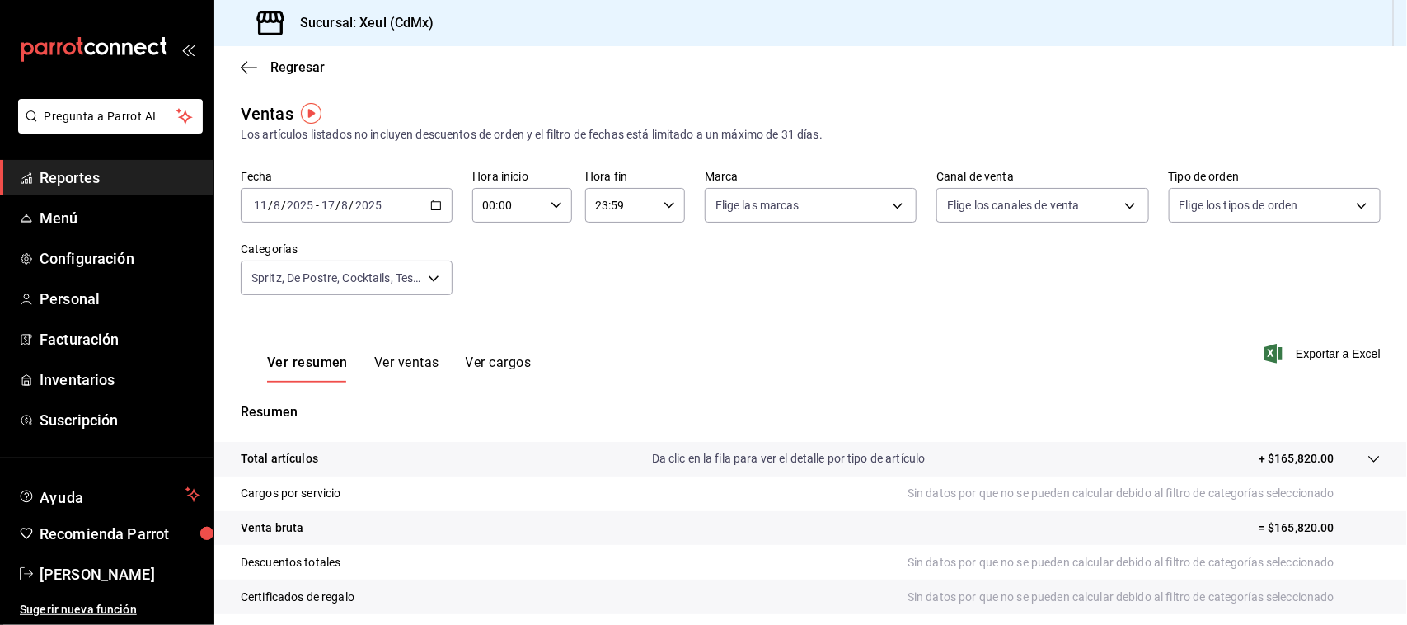
click at [1311, 359] on span "Exportar a Excel" at bounding box center [1324, 354] width 113 height 20
